Goal: Communication & Community: Answer question/provide support

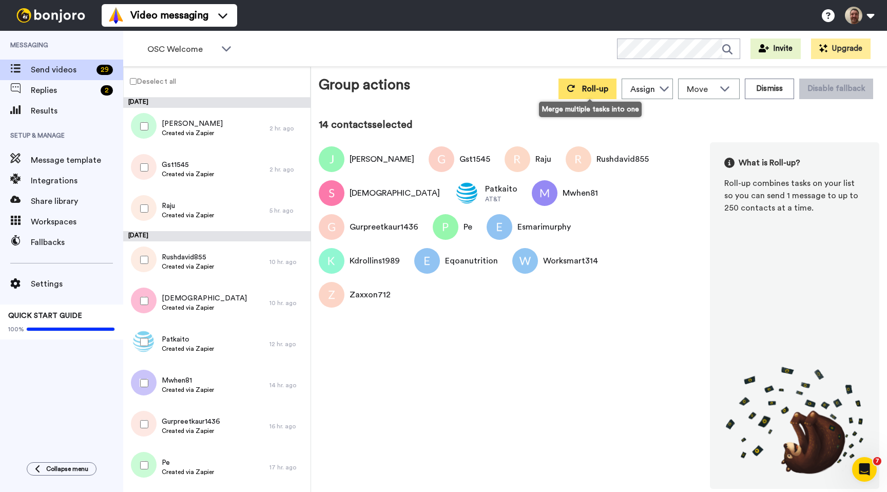
click at [587, 93] on span "Roll-up" at bounding box center [595, 89] width 26 height 8
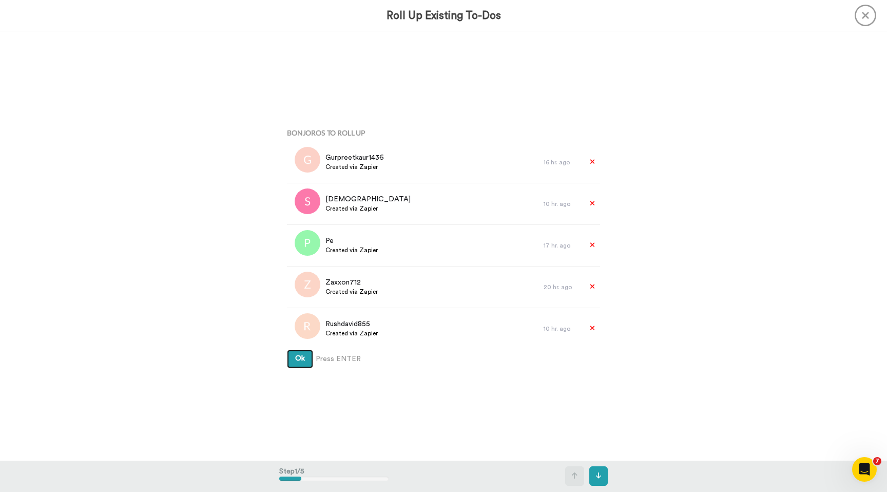
click at [294, 358] on button "Ok" at bounding box center [300, 358] width 26 height 18
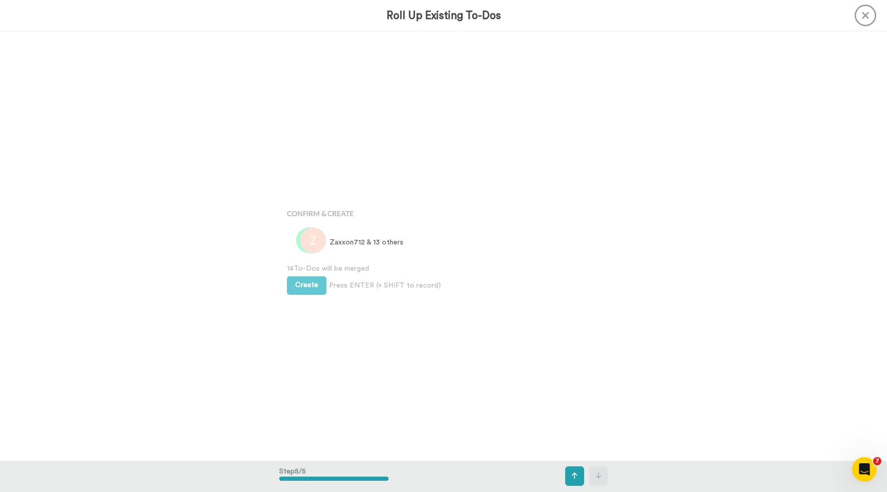
scroll to position [1715, 0]
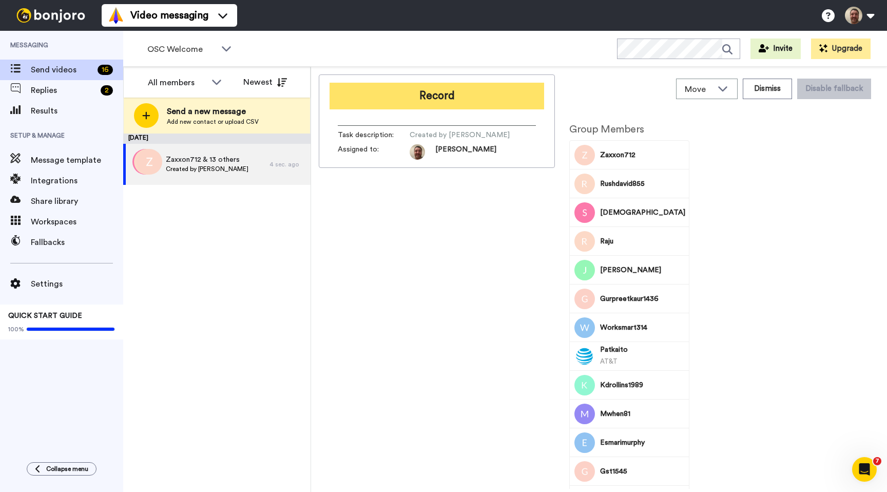
click at [404, 109] on button "Record" at bounding box center [436, 96] width 214 height 27
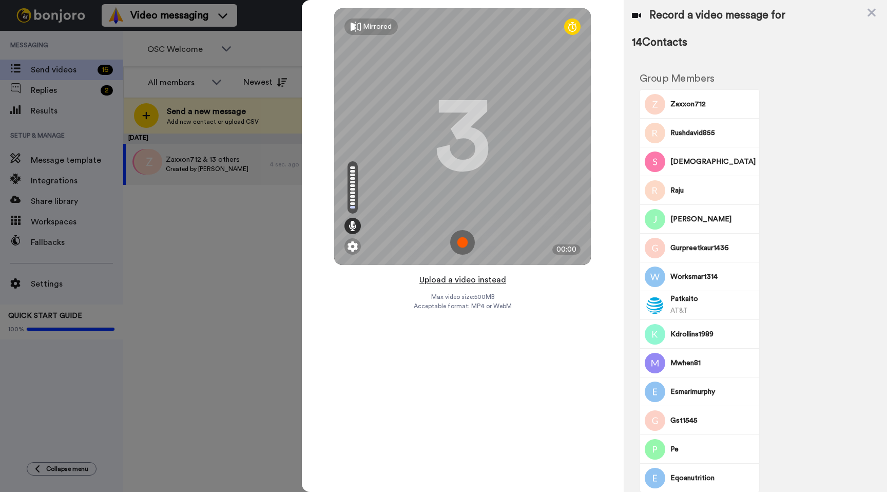
click at [454, 282] on button "Upload a video instead" at bounding box center [462, 279] width 93 height 13
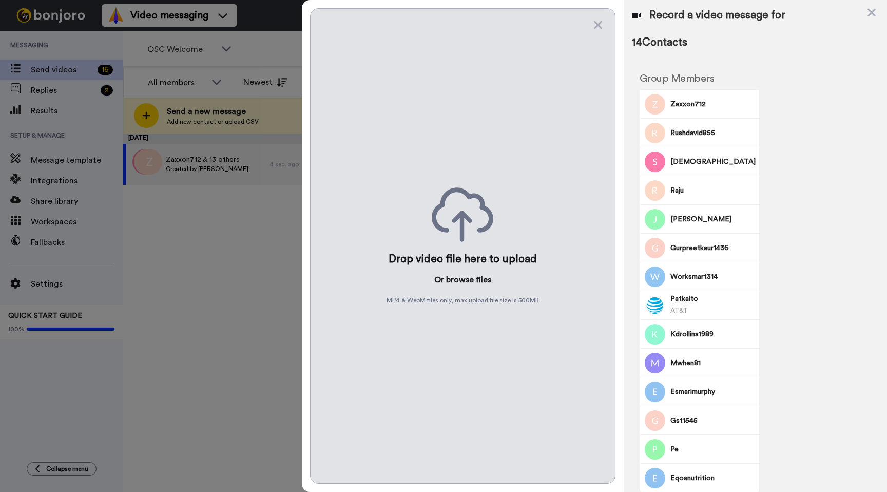
click at [448, 278] on button "browse" at bounding box center [460, 279] width 28 height 12
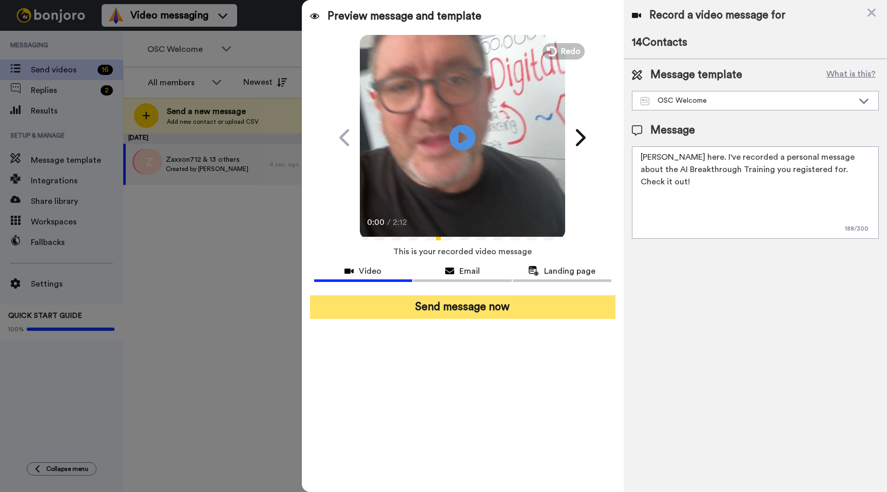
click at [455, 305] on button "Send message now" at bounding box center [462, 307] width 305 height 24
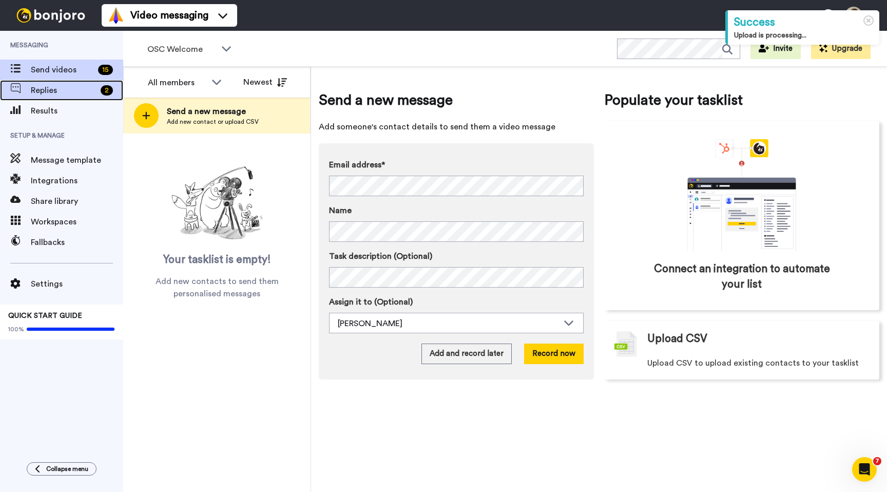
click at [72, 95] on span "Replies" at bounding box center [64, 90] width 66 height 12
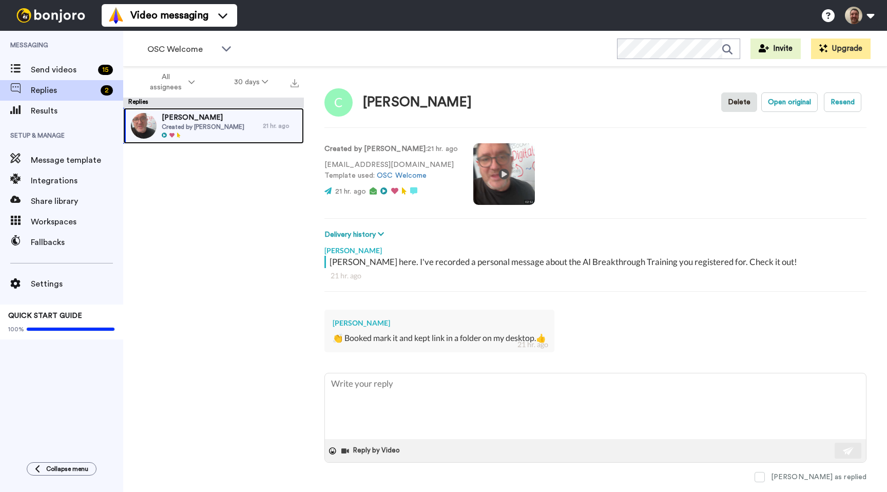
click at [228, 117] on span "[PERSON_NAME]" at bounding box center [203, 117] width 83 height 10
click at [765, 477] on span at bounding box center [759, 477] width 10 height 10
type textarea "x"
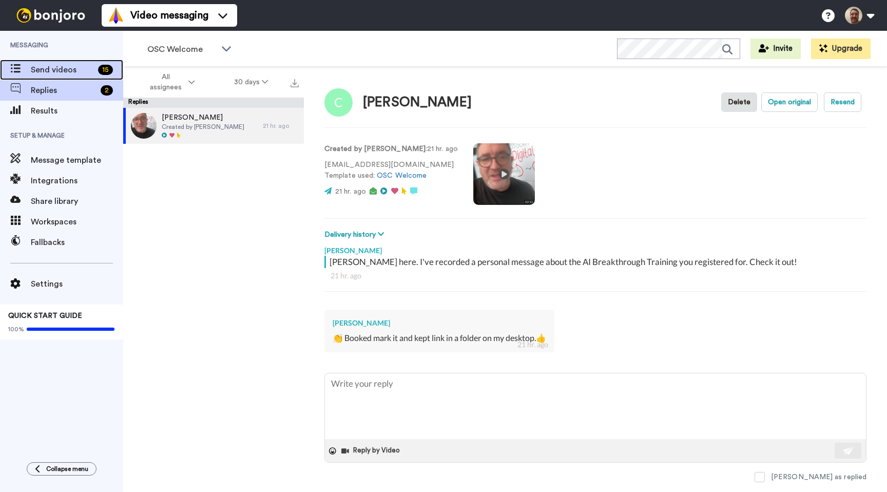
click at [53, 74] on span "Send videos" at bounding box center [62, 70] width 63 height 12
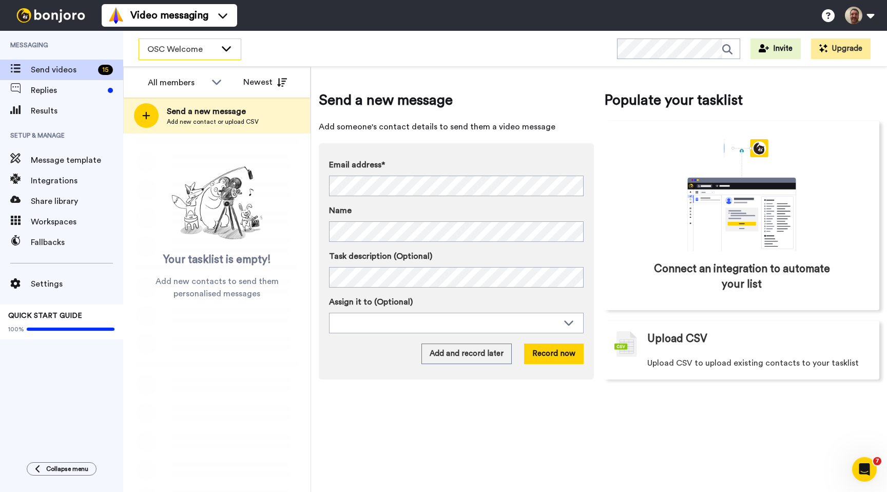
click at [223, 55] on div "OSC Welcome" at bounding box center [190, 49] width 102 height 21
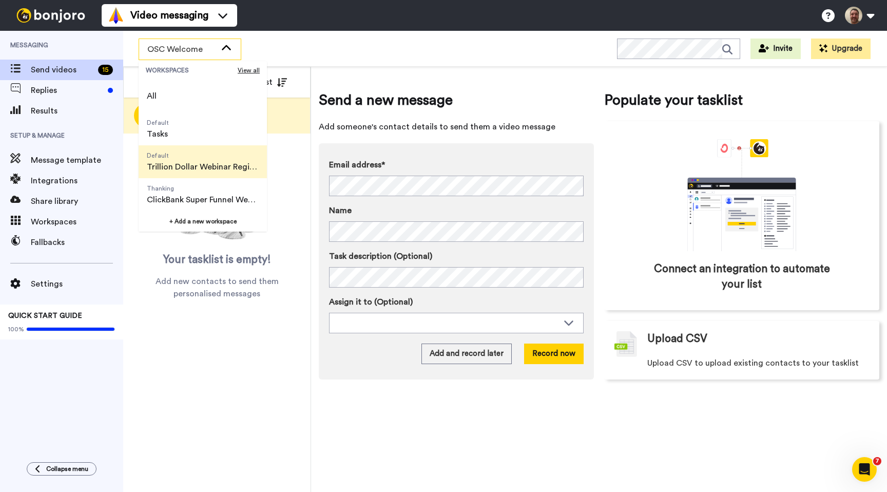
click at [217, 166] on span "Trillion Dollar Webinar Registrants" at bounding box center [203, 167] width 112 height 12
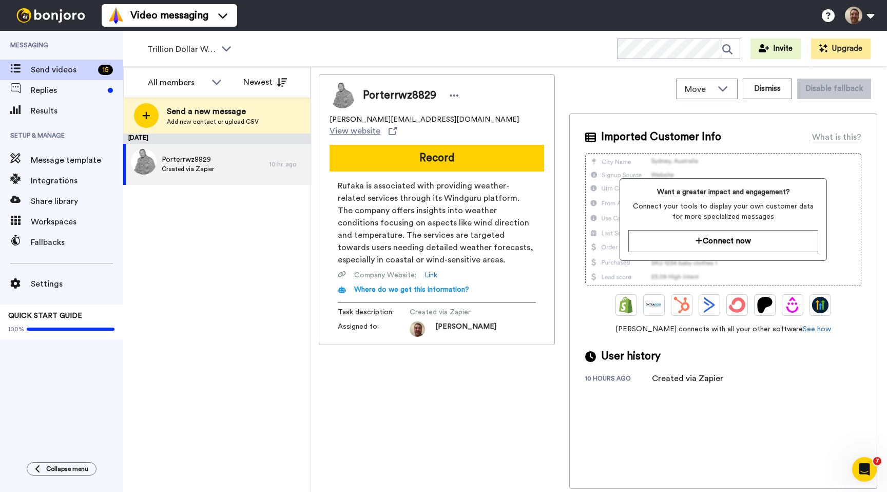
click at [441, 133] on div "Porterrwz8829 porter-porter@rufaka.wins.guru View website Record Rufaka is asso…" at bounding box center [437, 209] width 236 height 270
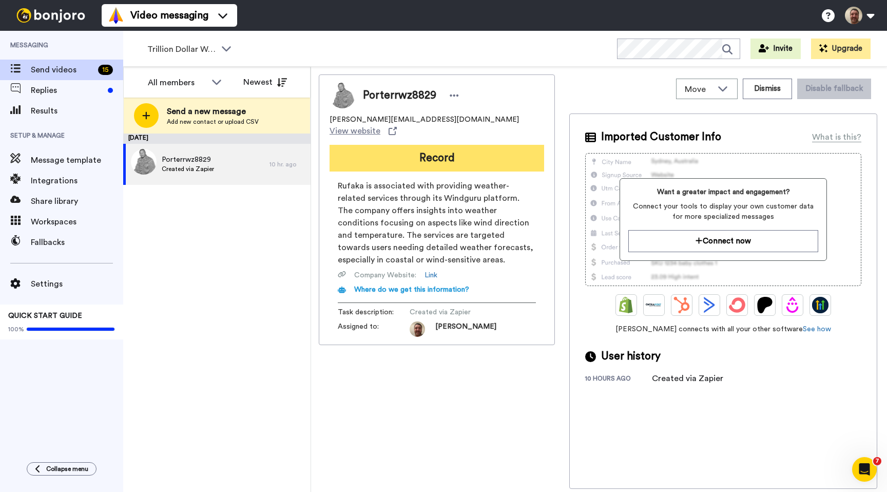
click at [422, 147] on button "Record" at bounding box center [436, 158] width 214 height 27
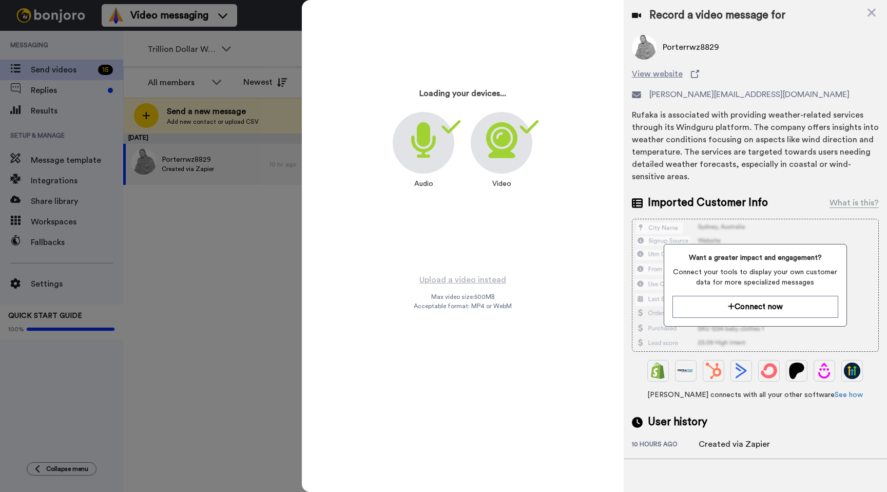
click at [329, 145] on button "Record" at bounding box center [436, 158] width 214 height 27
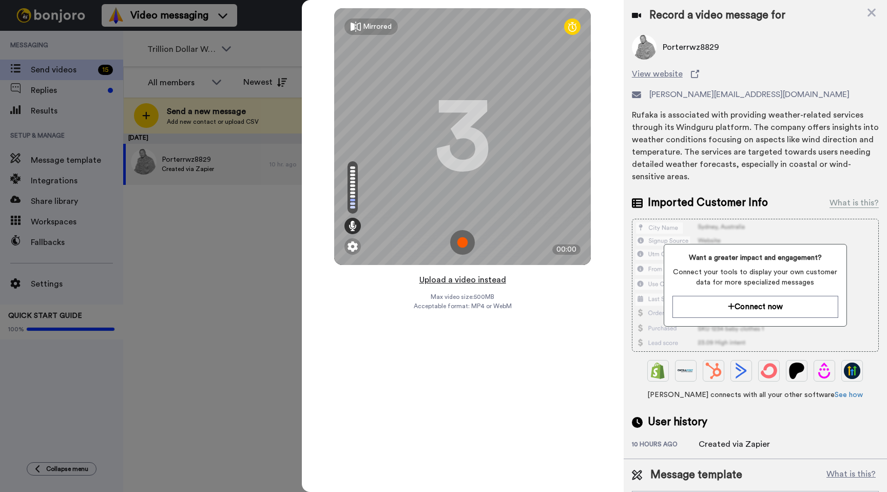
click at [466, 280] on button "Upload a video instead" at bounding box center [462, 279] width 93 height 13
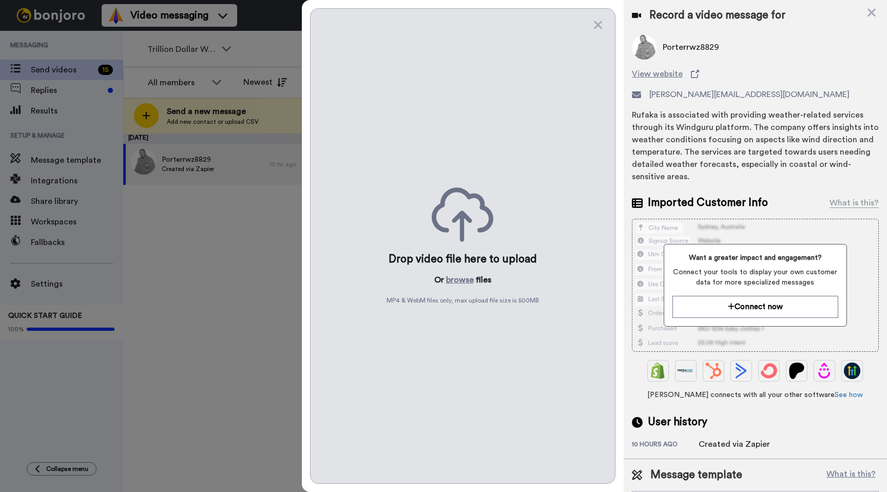
click at [466, 280] on button "browse" at bounding box center [460, 279] width 28 height 12
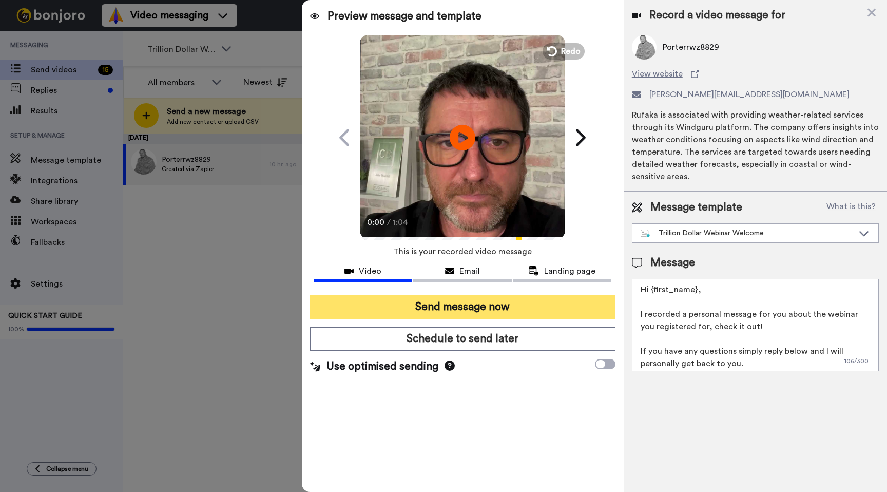
click at [396, 311] on button "Send message now" at bounding box center [462, 307] width 305 height 24
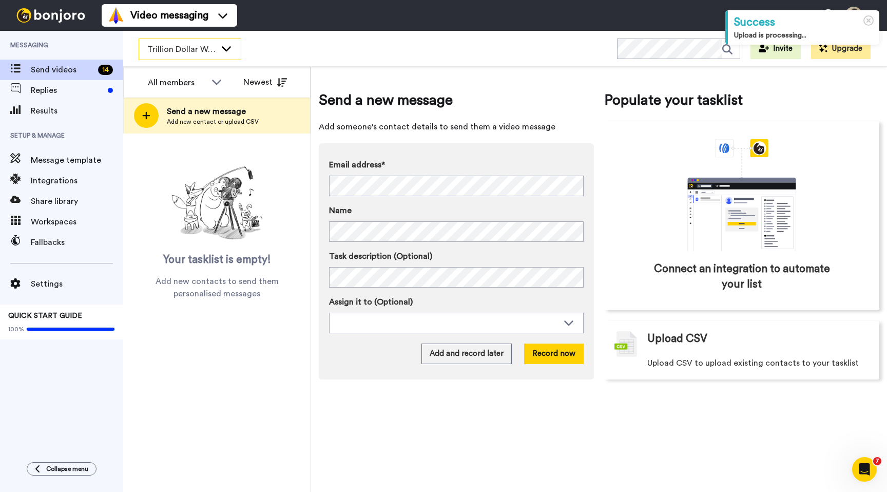
click at [200, 47] on span "Trillion Dollar Webinar Registrants" at bounding box center [181, 49] width 69 height 12
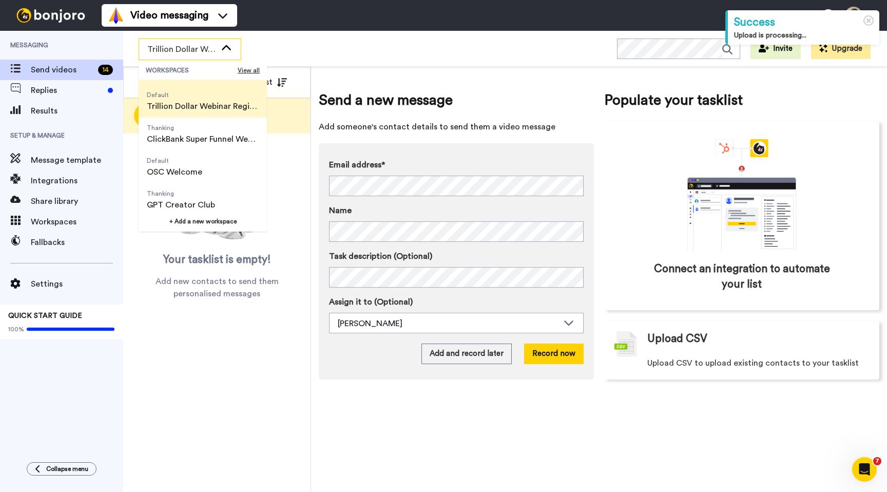
scroll to position [66, 0]
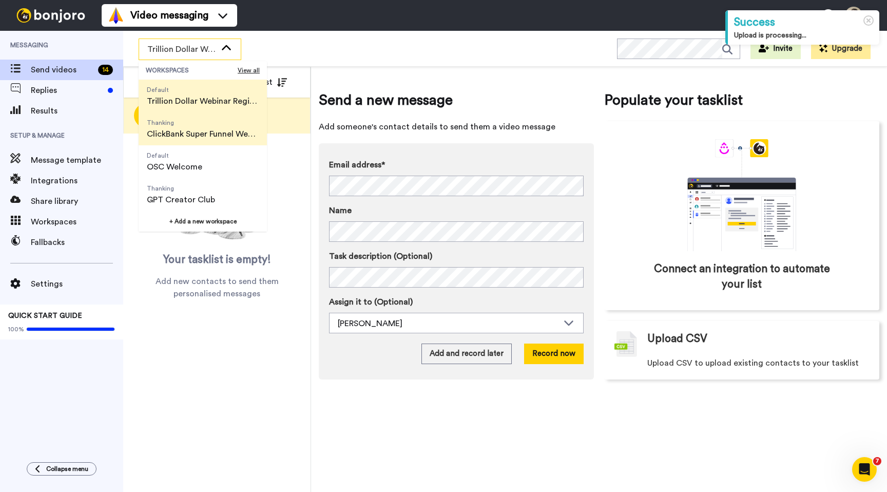
click at [189, 137] on span "ClickBank Super Funnel Webinar Registrants" at bounding box center [203, 134] width 112 height 12
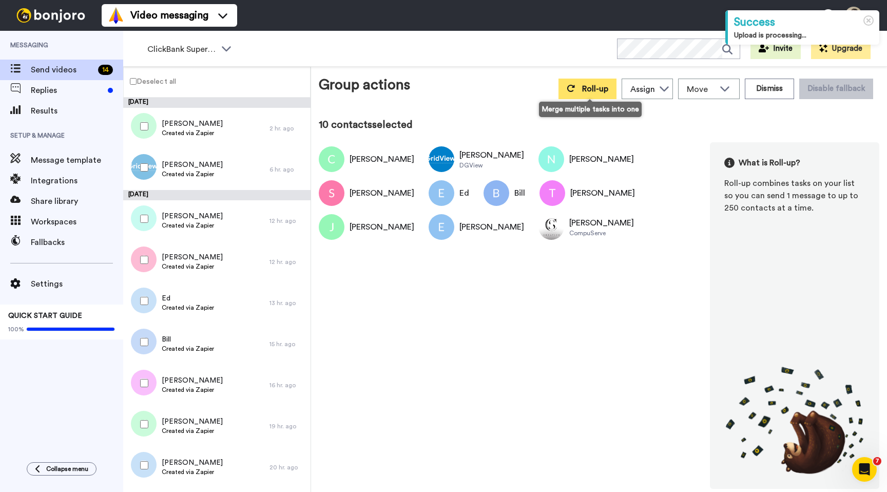
click at [574, 86] on icon at bounding box center [570, 88] width 8 height 8
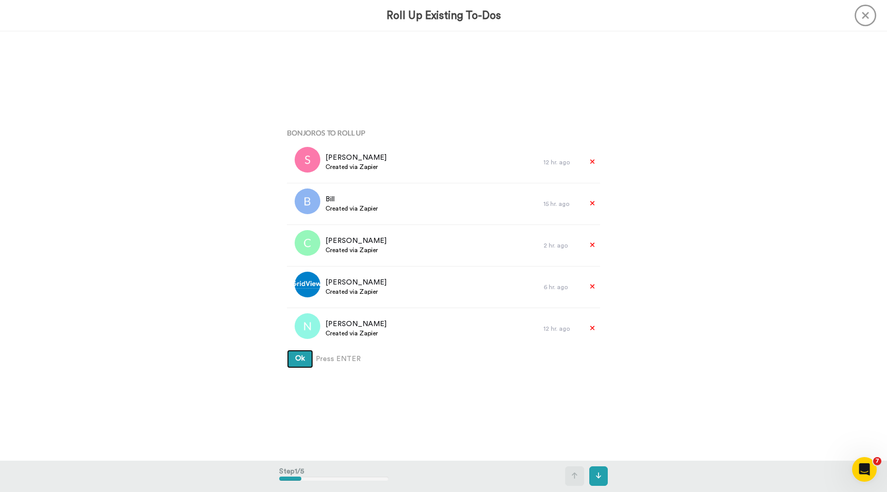
click at [287, 349] on button "Ok" at bounding box center [300, 358] width 26 height 18
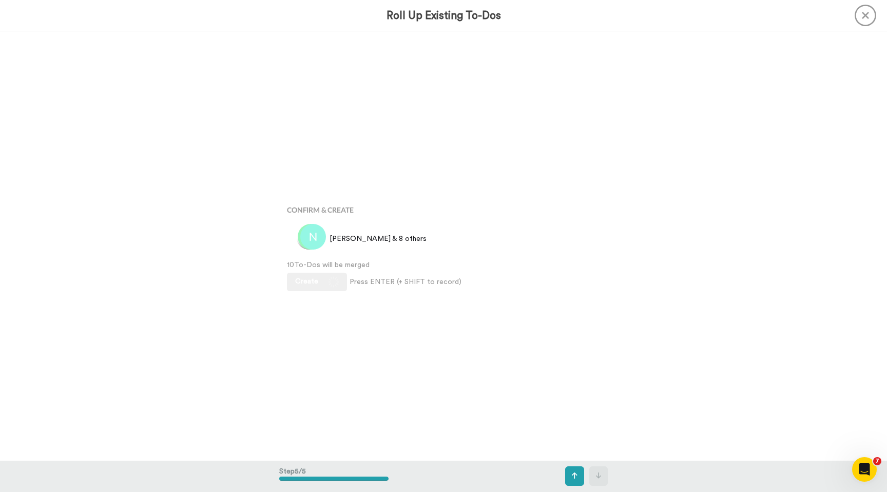
scroll to position [1715, 0]
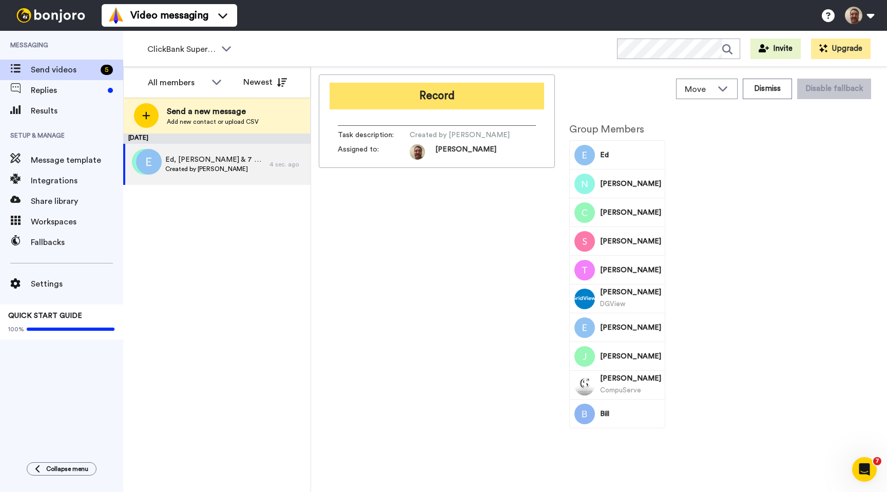
click at [443, 92] on button "Record" at bounding box center [436, 96] width 214 height 27
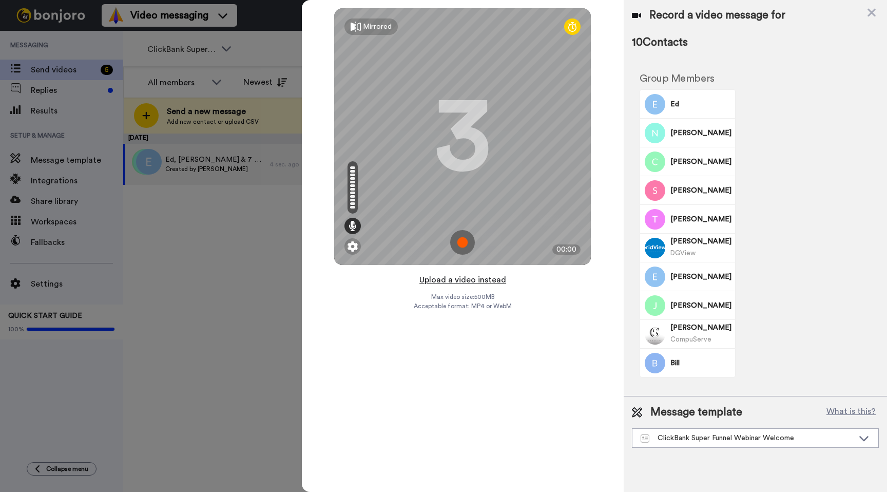
click at [461, 277] on button "Upload a video instead" at bounding box center [462, 279] width 93 height 13
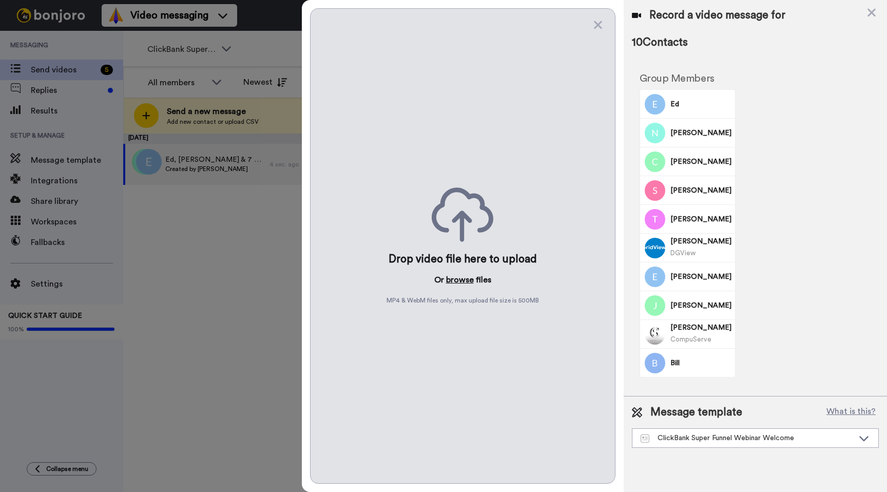
click at [456, 281] on button "browse" at bounding box center [460, 279] width 28 height 12
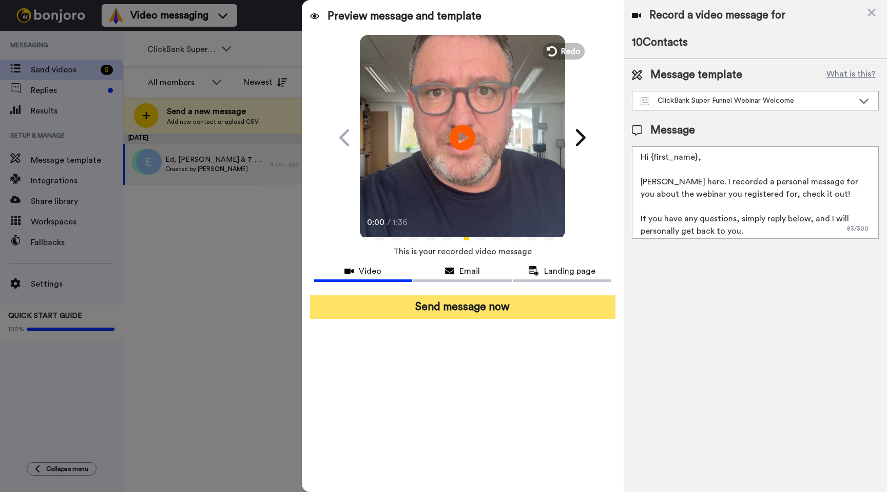
click at [467, 306] on button "Send message now" at bounding box center [462, 307] width 305 height 24
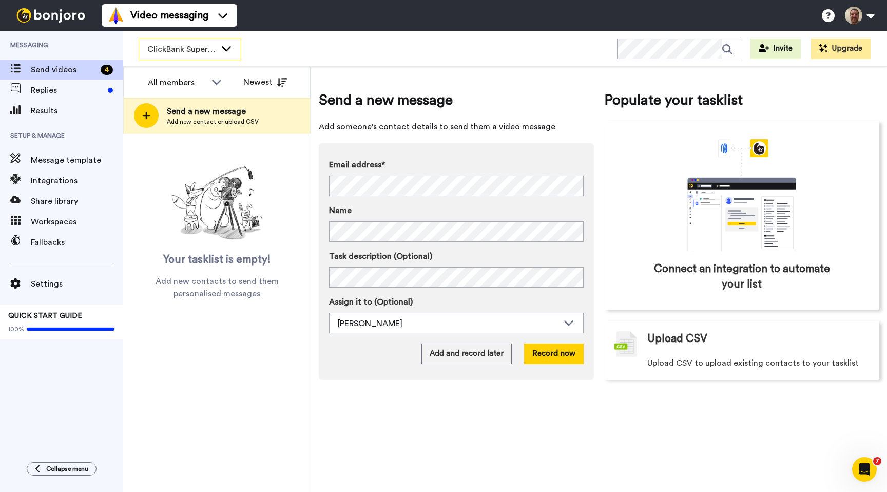
click at [200, 51] on span "ClickBank Super Funnel Webinar Registrants" at bounding box center [181, 49] width 69 height 12
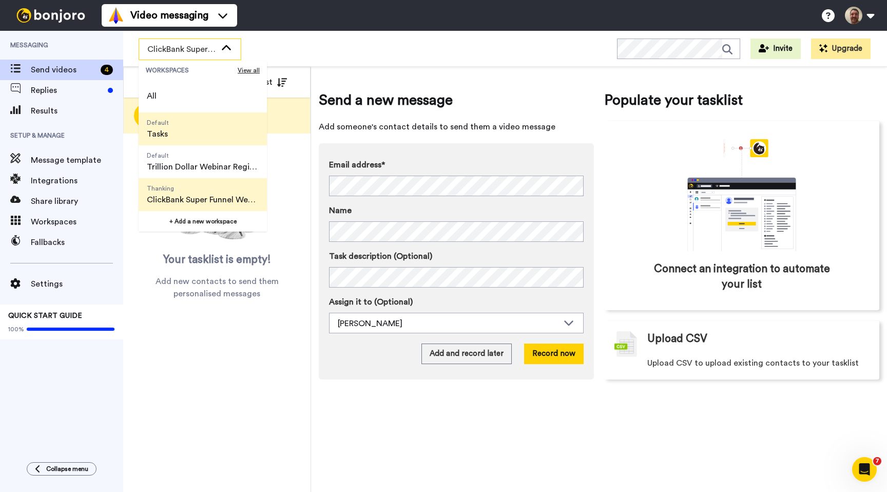
scroll to position [66, 0]
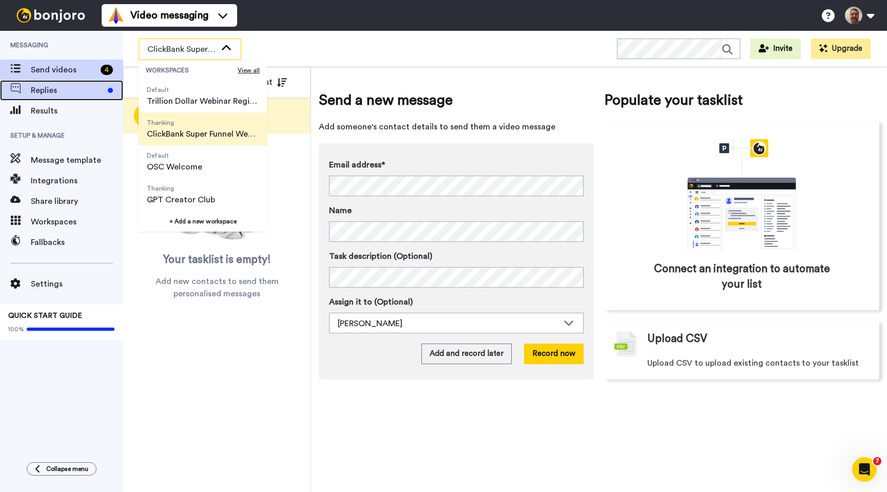
click at [60, 86] on span "Replies" at bounding box center [67, 90] width 73 height 12
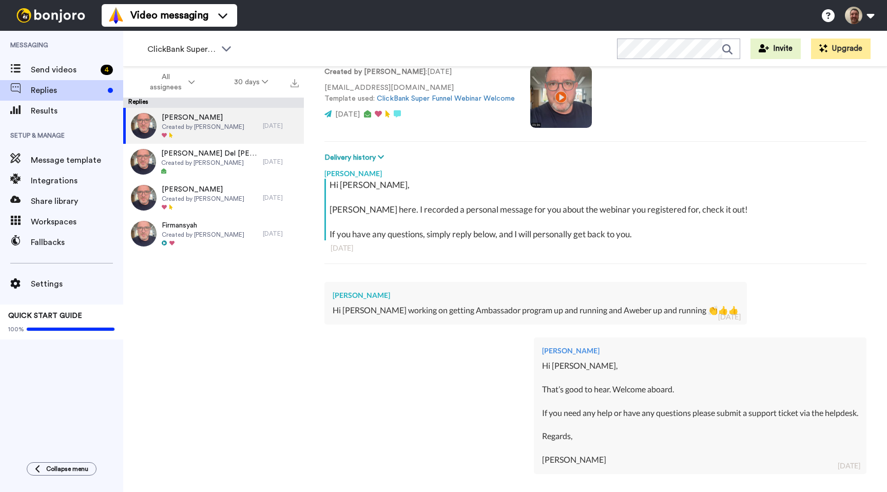
scroll to position [188, 0]
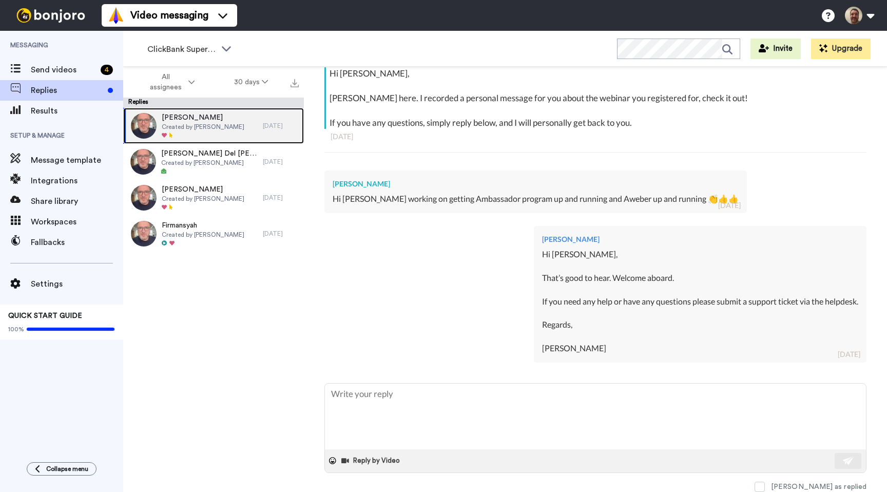
click at [205, 124] on span "Created by John Thornhill" at bounding box center [203, 127] width 83 height 8
click at [200, 50] on span "ClickBank Super Funnel Webinar Registrants" at bounding box center [181, 49] width 69 height 12
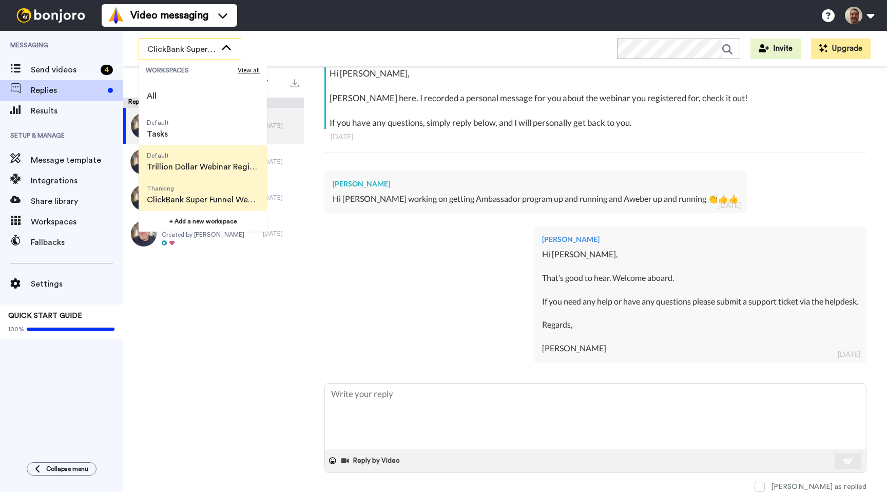
scroll to position [66, 0]
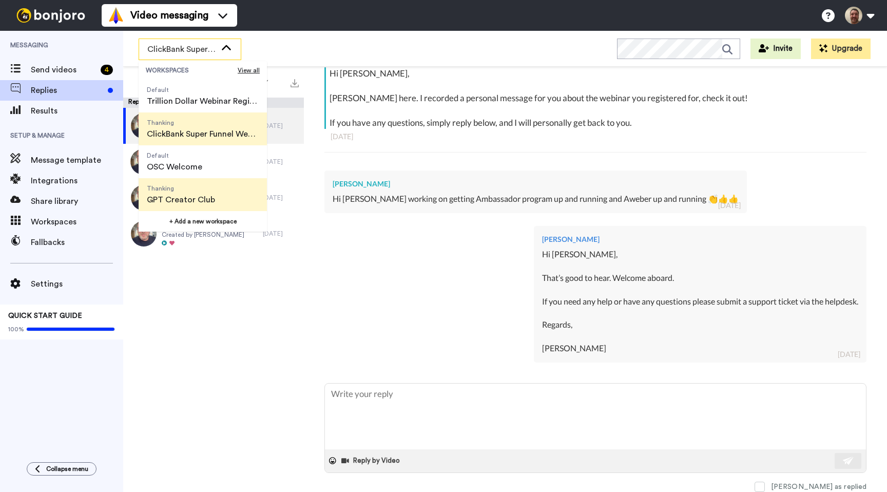
click at [195, 190] on span "Thanking" at bounding box center [181, 188] width 68 height 8
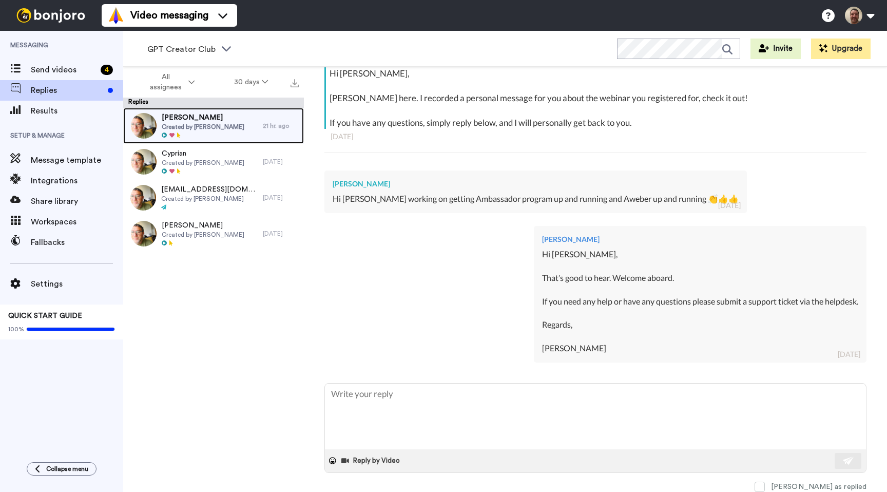
click at [205, 120] on span "Charles Hubert" at bounding box center [203, 117] width 83 height 10
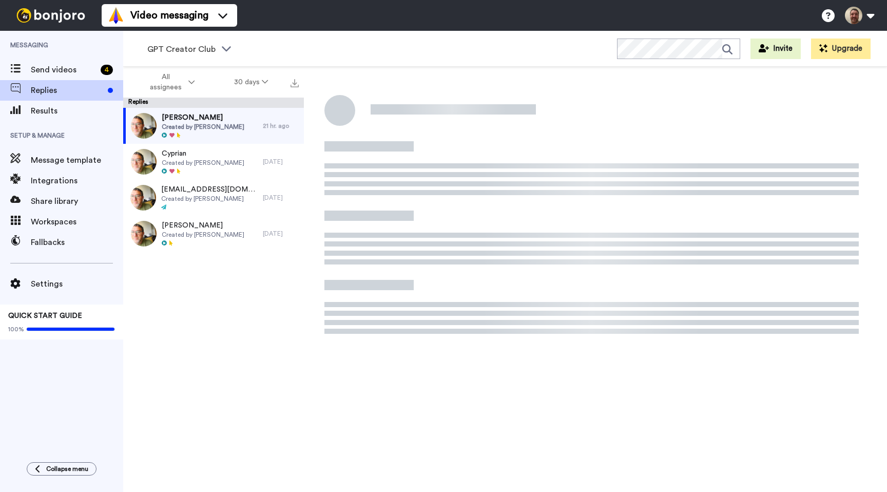
type textarea "x"
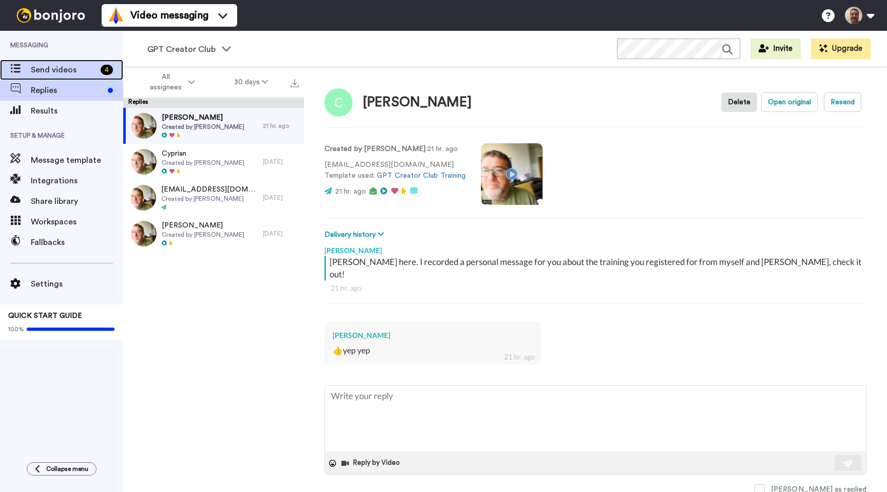
click at [53, 70] on span "Send videos" at bounding box center [64, 70] width 66 height 12
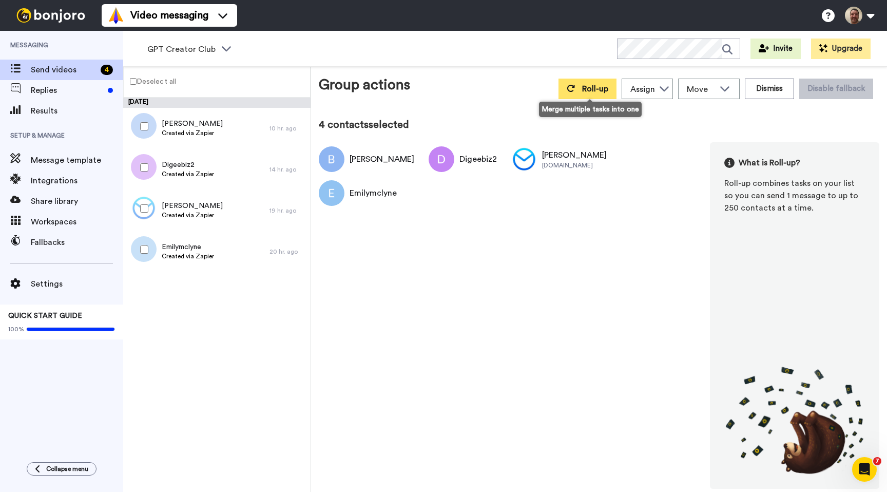
click at [575, 85] on icon at bounding box center [570, 88] width 8 height 8
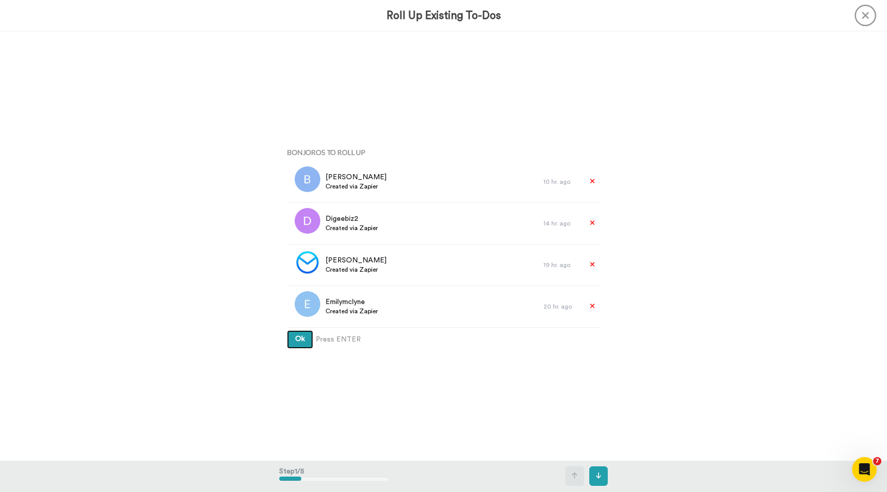
click at [287, 330] on button "Ok" at bounding box center [300, 339] width 26 height 18
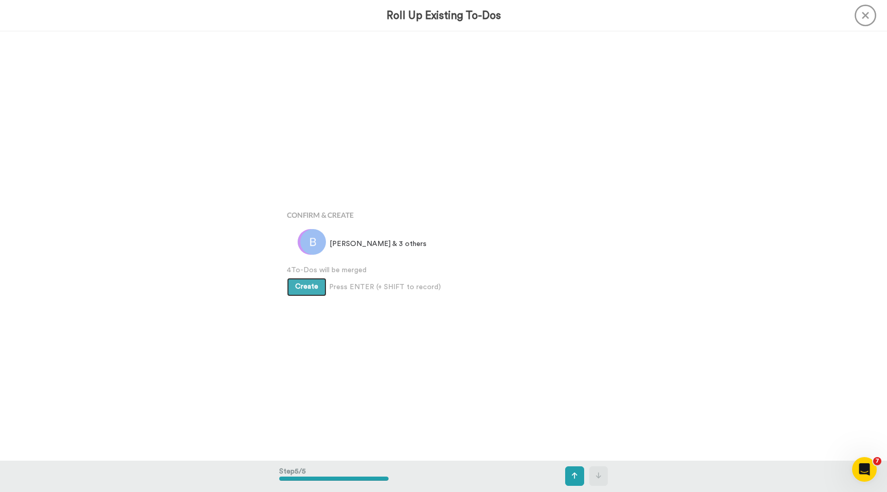
scroll to position [1715, 0]
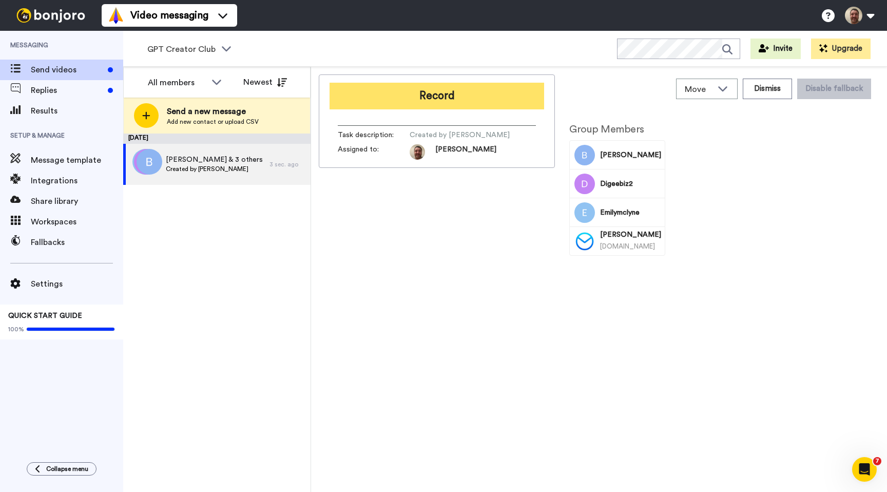
click at [447, 100] on button "Record" at bounding box center [436, 96] width 214 height 27
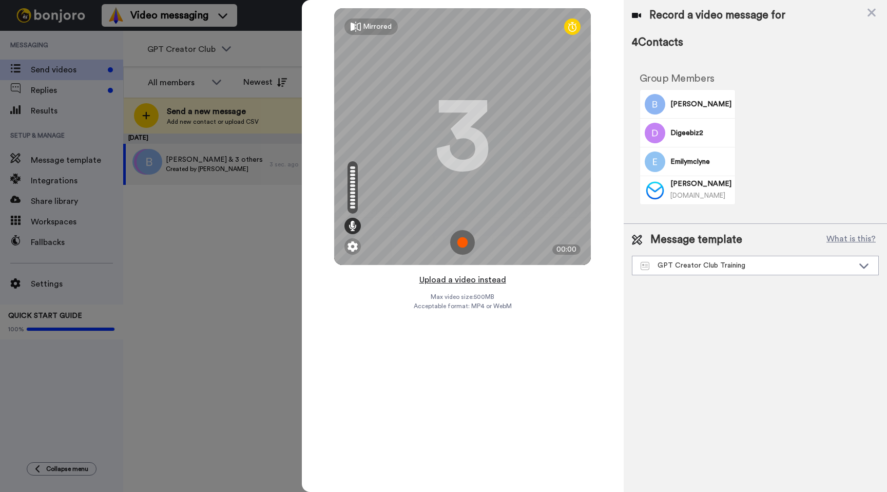
click at [473, 281] on button "Upload a video instead" at bounding box center [462, 279] width 93 height 13
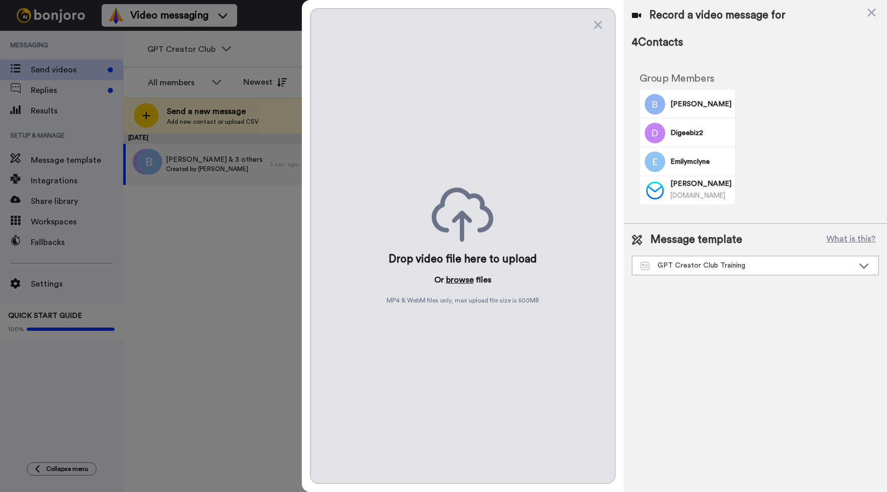
click at [463, 281] on button "browse" at bounding box center [460, 279] width 28 height 12
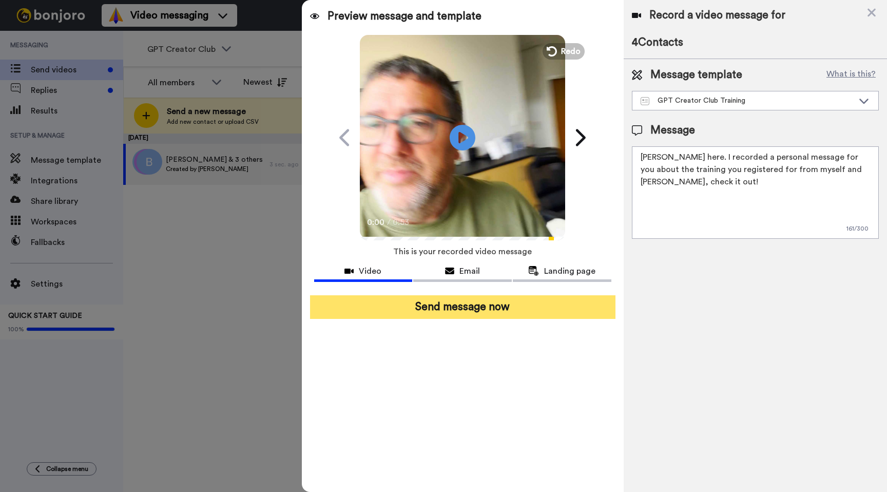
click at [466, 305] on button "Send message now" at bounding box center [462, 307] width 305 height 24
